Goal: Navigation & Orientation: Find specific page/section

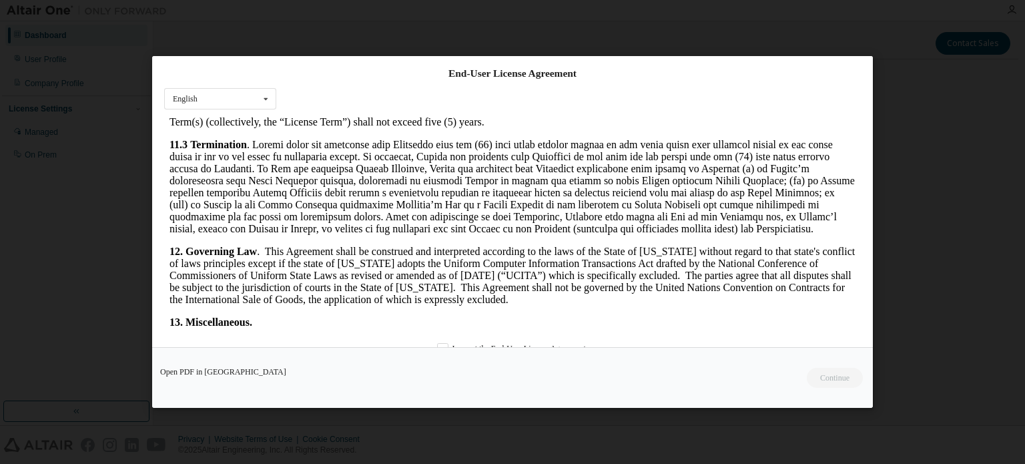
scroll to position [2240, 0]
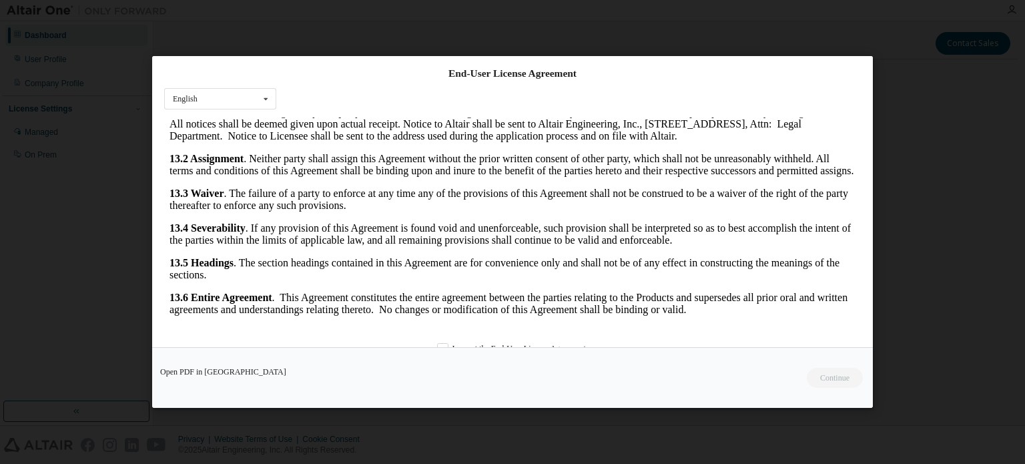
drag, startPoint x: 850, startPoint y: 308, endPoint x: 1005, endPoint y: 449, distance: 210.2
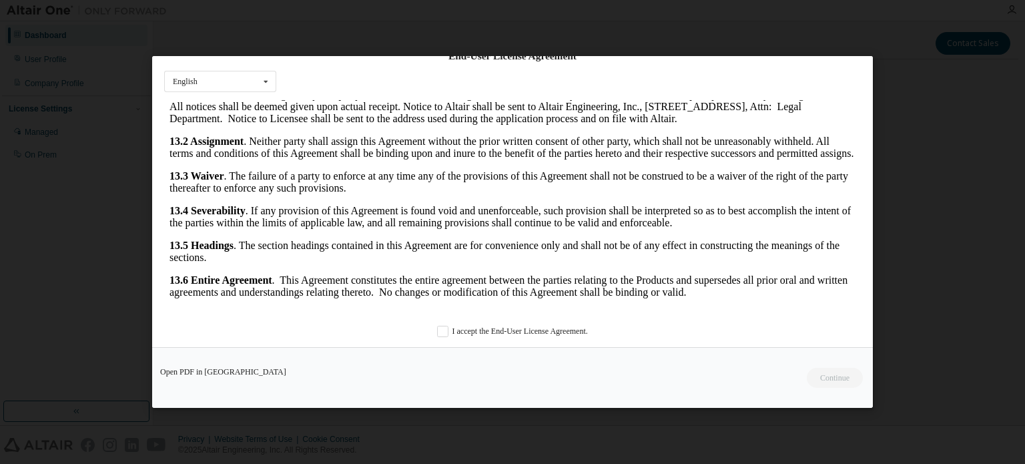
scroll to position [32, 0]
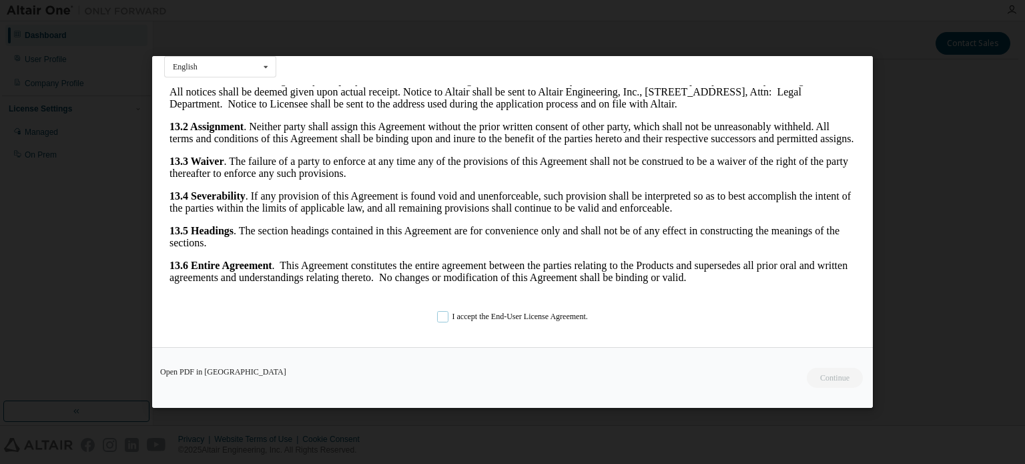
click at [442, 316] on label "I accept the End-User License Agreement." at bounding box center [512, 316] width 151 height 11
click at [825, 373] on button "Continue" at bounding box center [834, 378] width 57 height 20
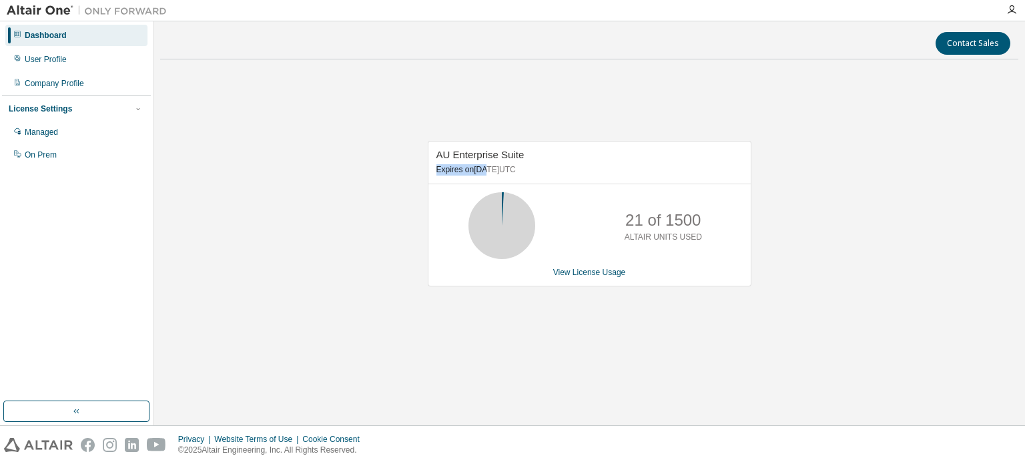
drag, startPoint x: 434, startPoint y: 163, endPoint x: 491, endPoint y: 174, distance: 57.7
click at [489, 173] on div "AU Enterprise Suite Expires on [DATE] UTC" at bounding box center [589, 162] width 322 height 43
click at [574, 272] on link "View License Usage" at bounding box center [589, 272] width 73 height 9
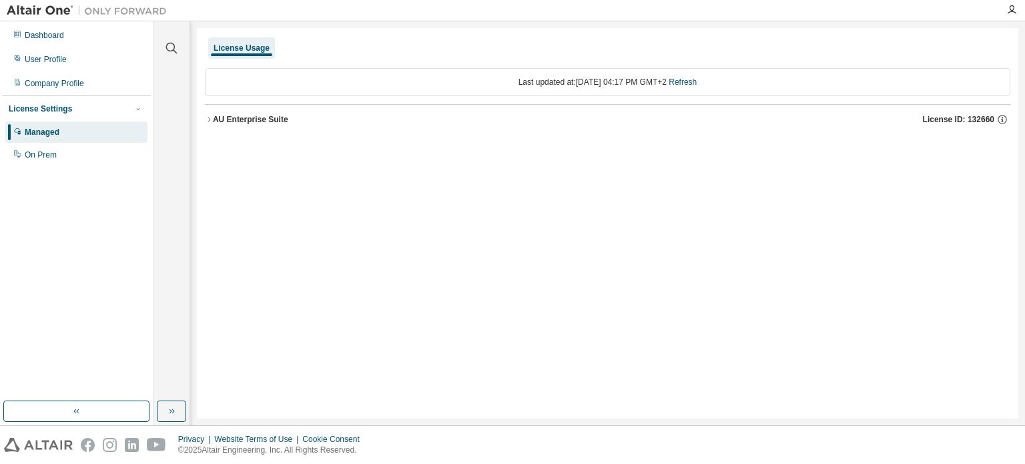
click at [208, 120] on icon "button" at bounding box center [209, 119] width 3 height 5
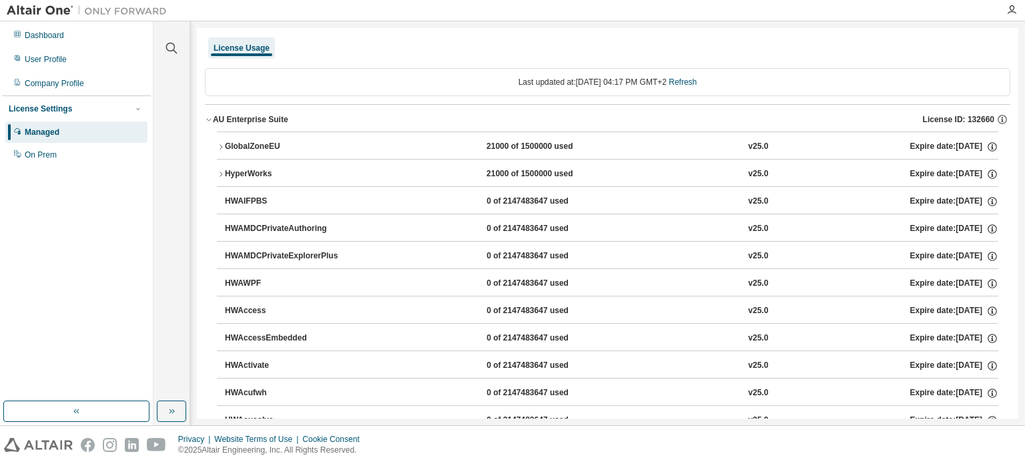
click at [224, 117] on div "AU Enterprise Suite" at bounding box center [250, 119] width 75 height 11
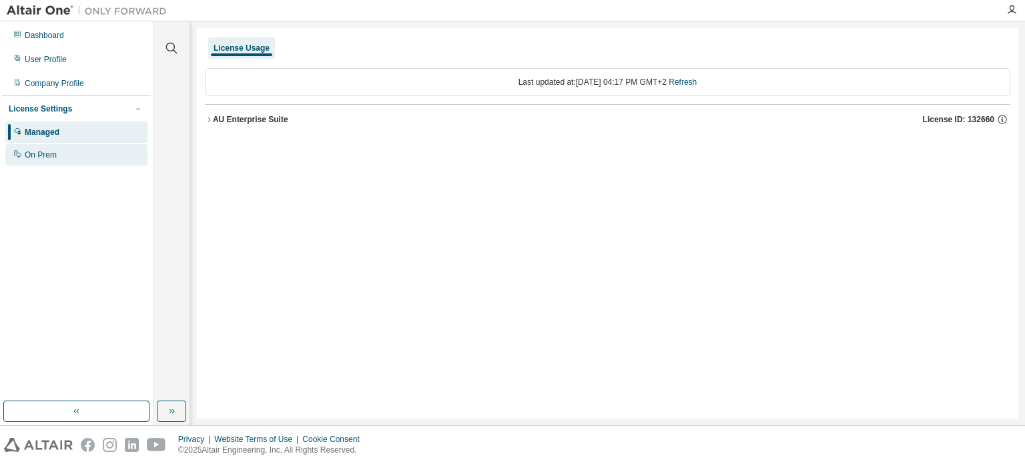
click at [93, 153] on div "On Prem" at bounding box center [76, 154] width 142 height 21
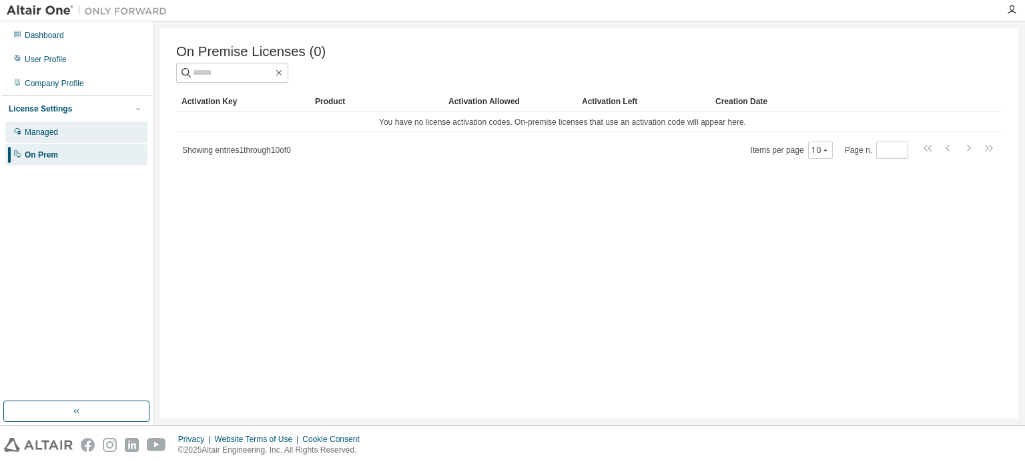
click at [73, 139] on div "Managed" at bounding box center [76, 131] width 142 height 21
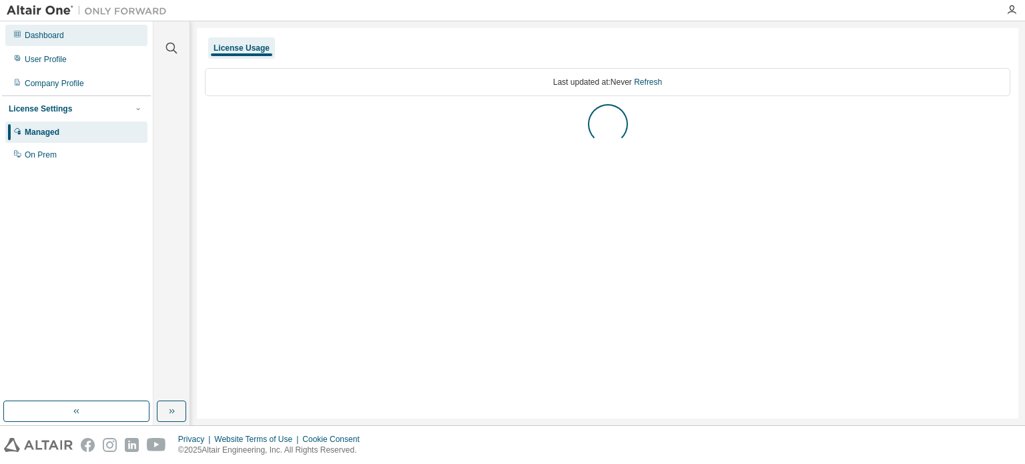
click at [39, 41] on div "Dashboard" at bounding box center [76, 35] width 142 height 21
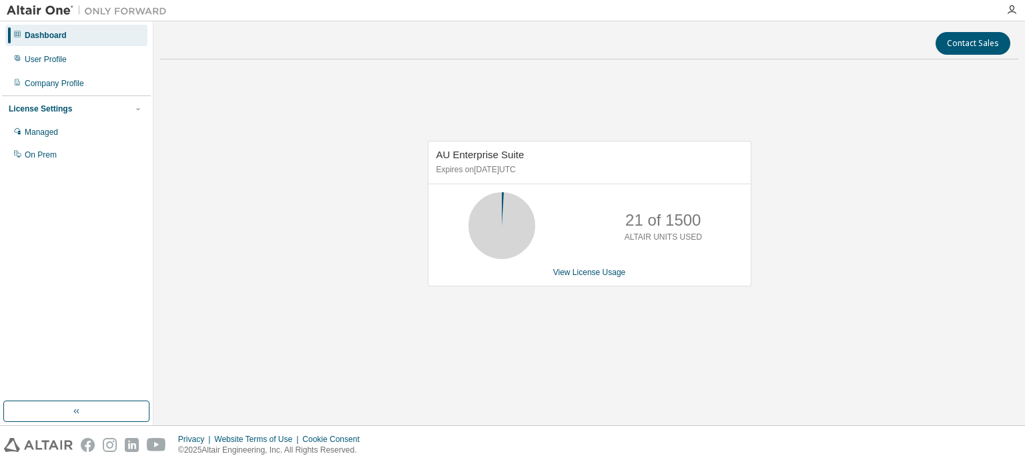
click at [438, 154] on span "AU Enterprise Suite" at bounding box center [480, 154] width 88 height 11
click at [27, 49] on div "User Profile" at bounding box center [76, 59] width 142 height 21
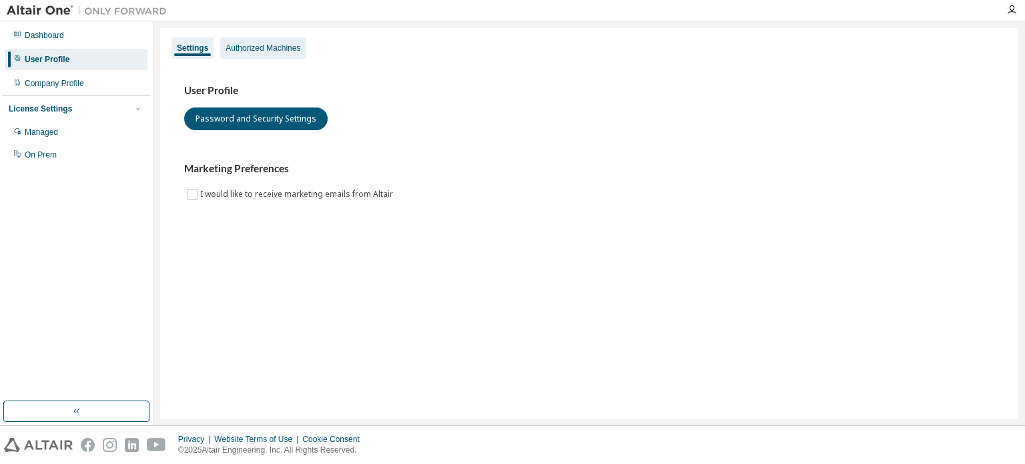
click at [260, 39] on div "Authorized Machines" at bounding box center [262, 47] width 85 height 21
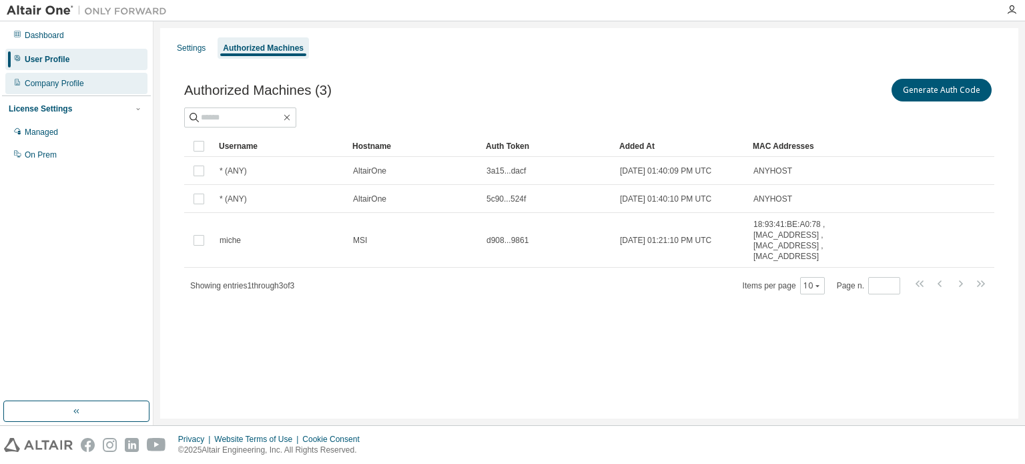
click at [32, 87] on div "Company Profile" at bounding box center [54, 83] width 59 height 11
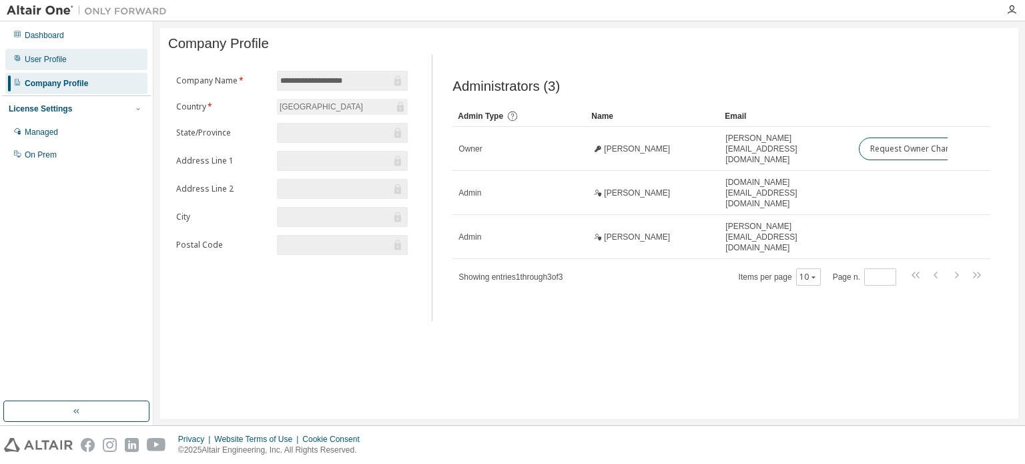
click at [42, 57] on div "User Profile" at bounding box center [46, 59] width 42 height 11
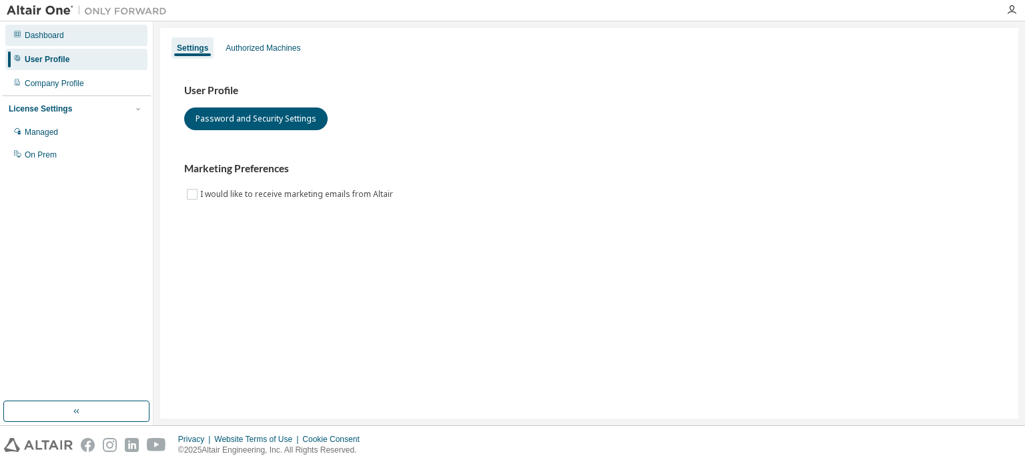
click at [43, 38] on div "Dashboard" at bounding box center [44, 35] width 39 height 11
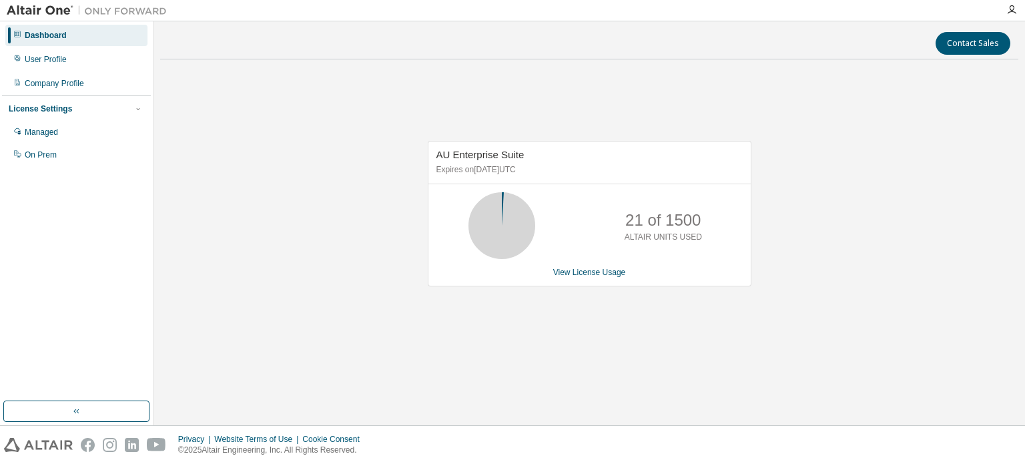
click at [638, 85] on div "AU Enterprise Suite Expires on [DATE] UTC 21 of 1500 ALTAIR UNITS USED View Lic…" at bounding box center [589, 221] width 858 height 302
